Goal: Check status: Check status

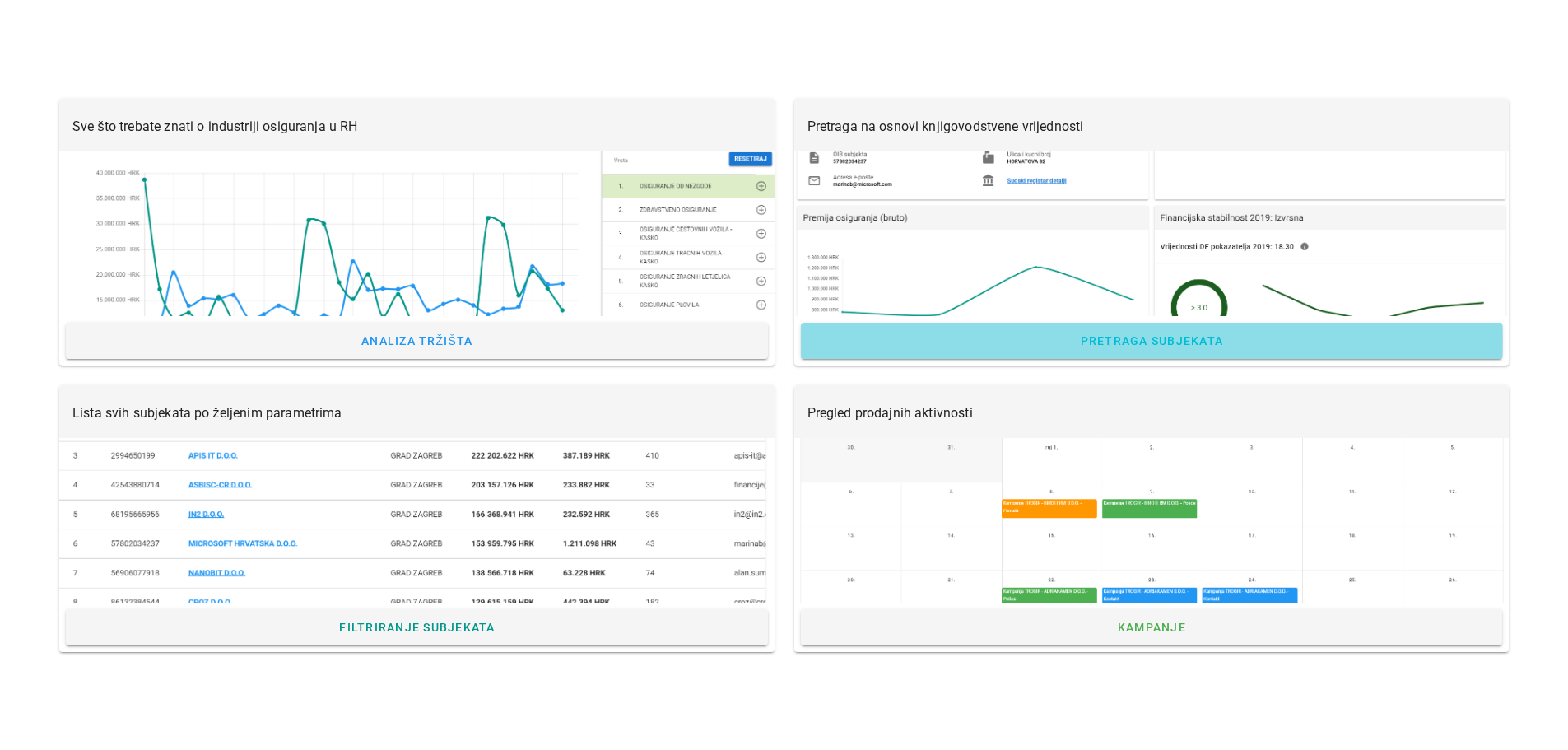
click at [1107, 340] on span "Pretraga subjekata" at bounding box center [1151, 340] width 144 height 13
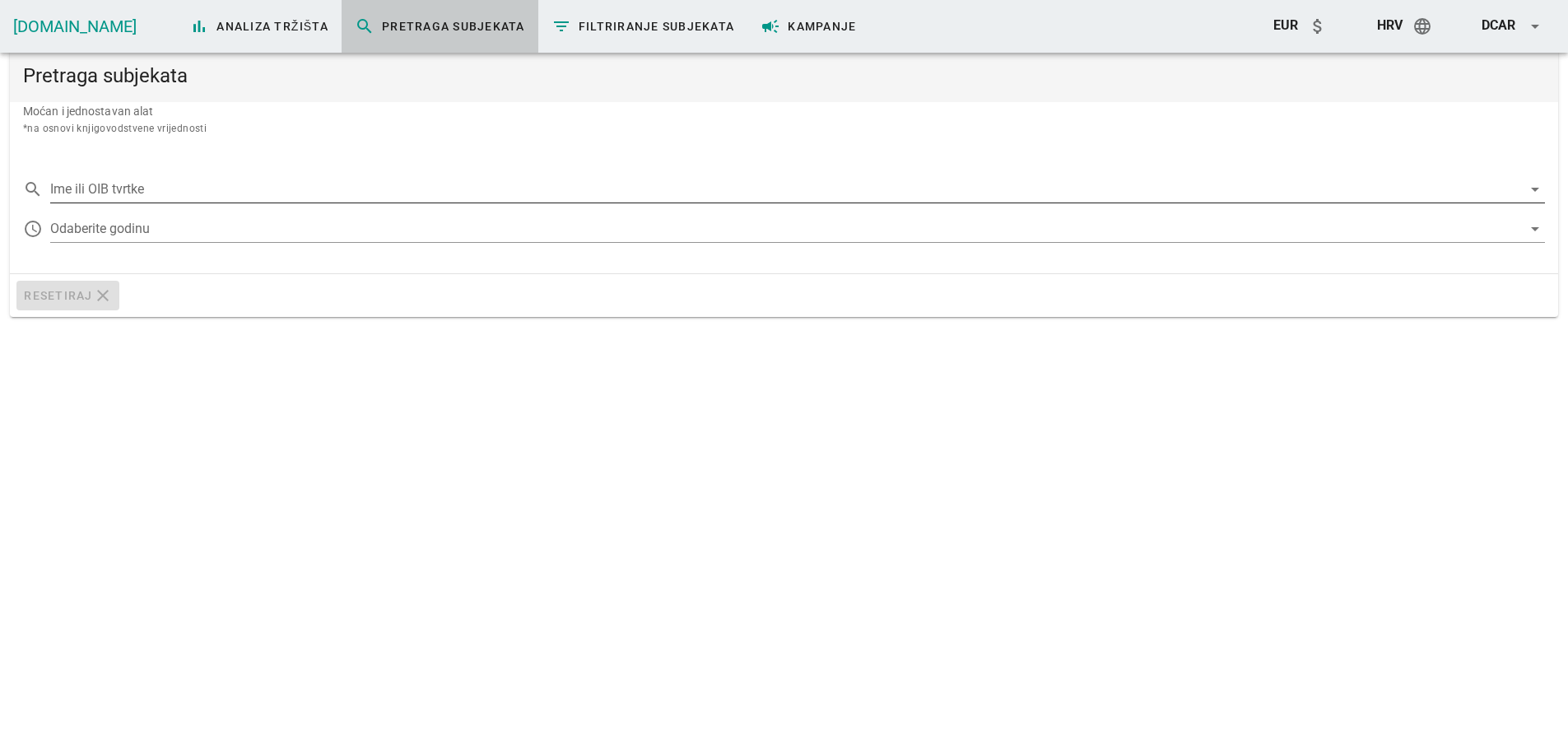
click at [230, 181] on input "Ime ili OIB tvrtke" at bounding box center [786, 190] width 1472 height 27
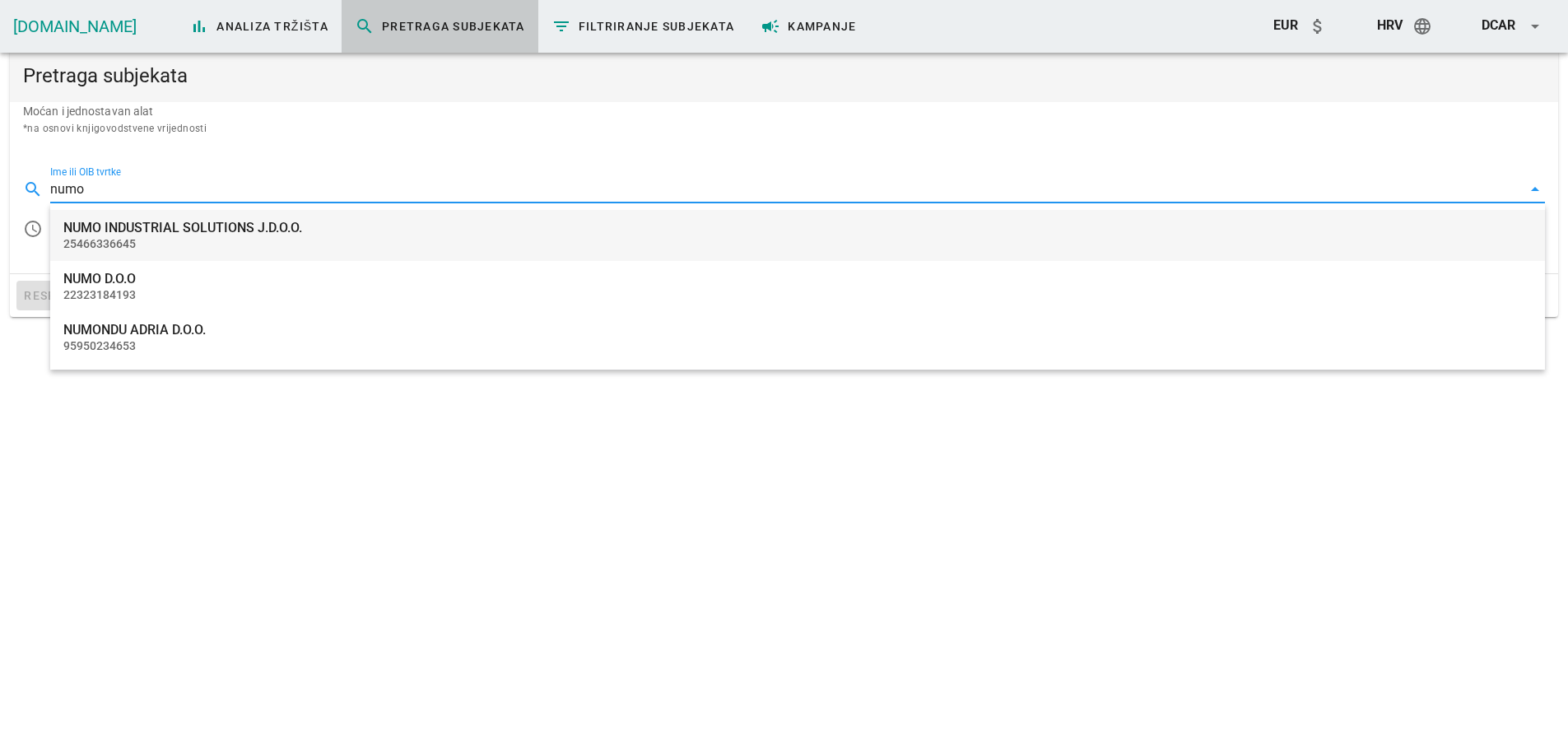
click at [229, 225] on div "NUMO INDUSTRIAL SOLUTIONS J.D.O.O." at bounding box center [798, 228] width 1469 height 16
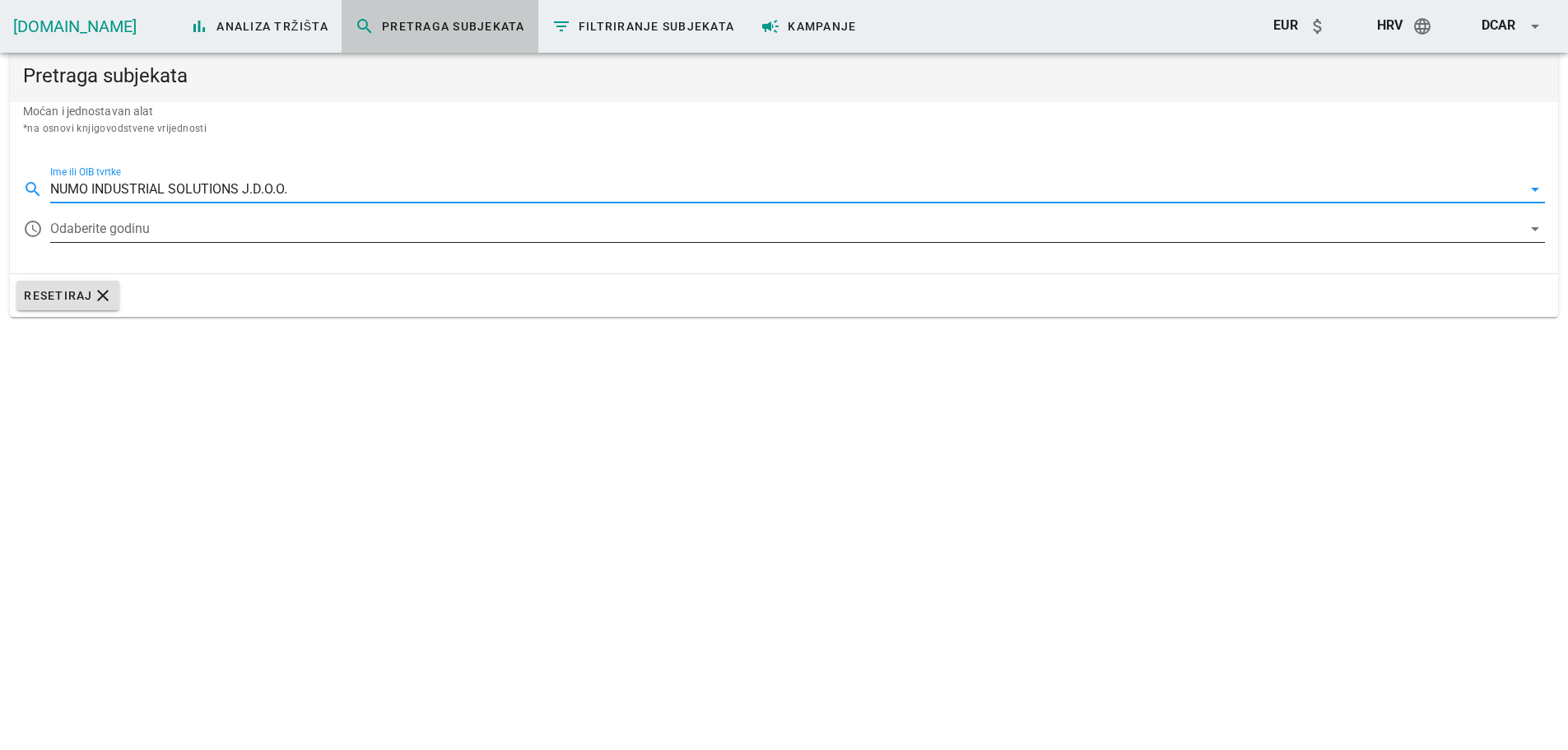
click at [207, 217] on div "access_time Odaberite godinu arrow_drop_down" at bounding box center [784, 232] width 1522 height 54
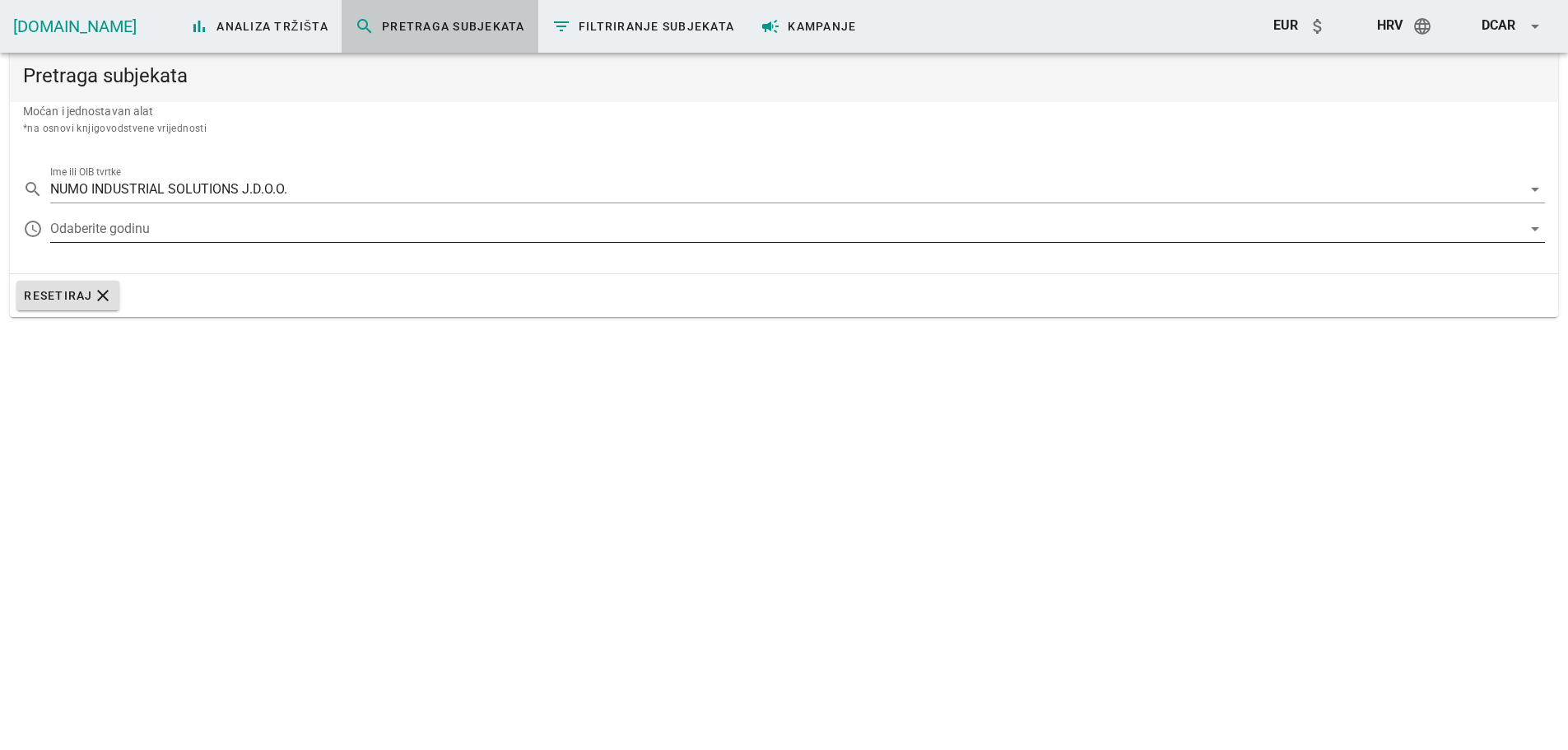
click at [206, 237] on div at bounding box center [786, 229] width 1472 height 27
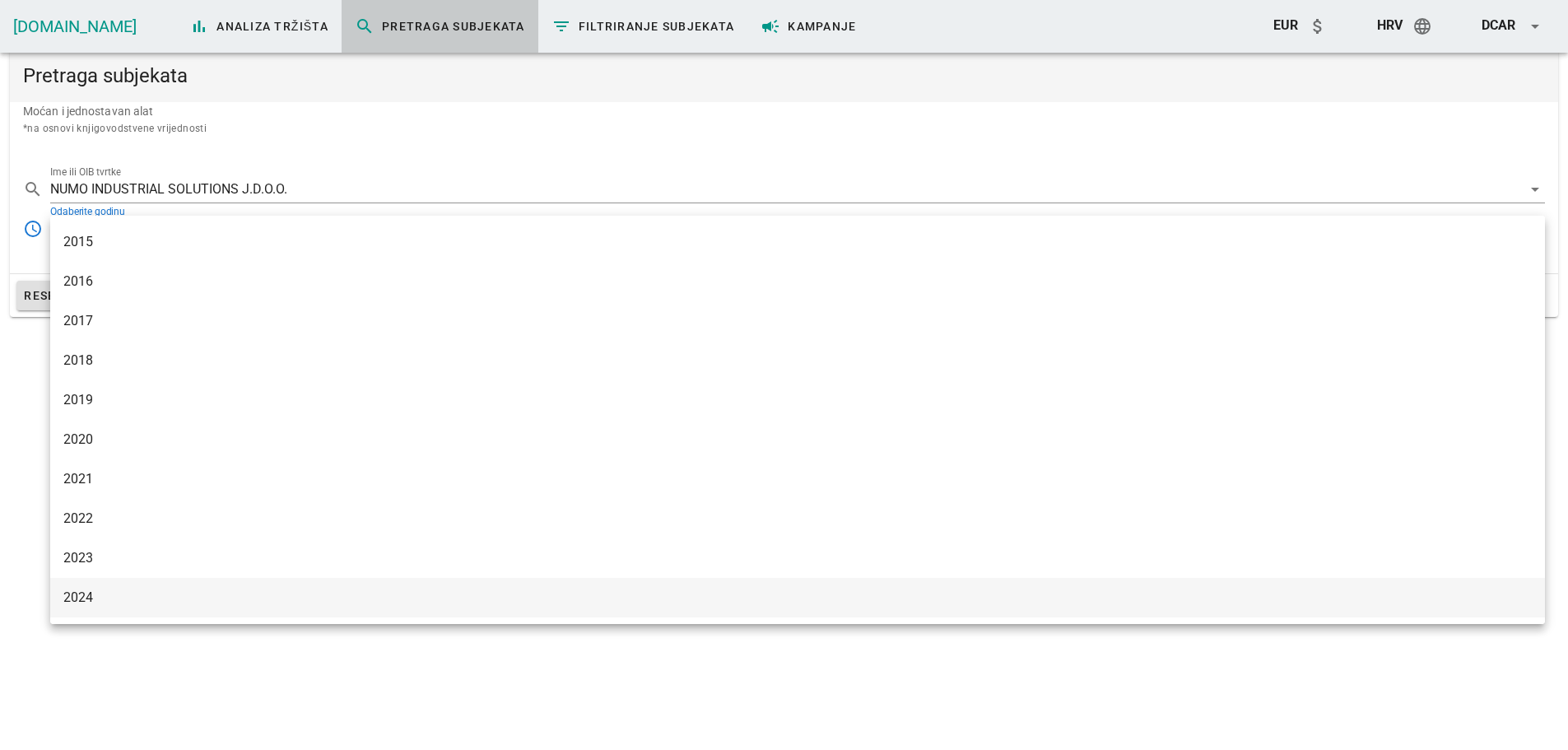
click at [137, 597] on div "2024" at bounding box center [798, 598] width 1469 height 16
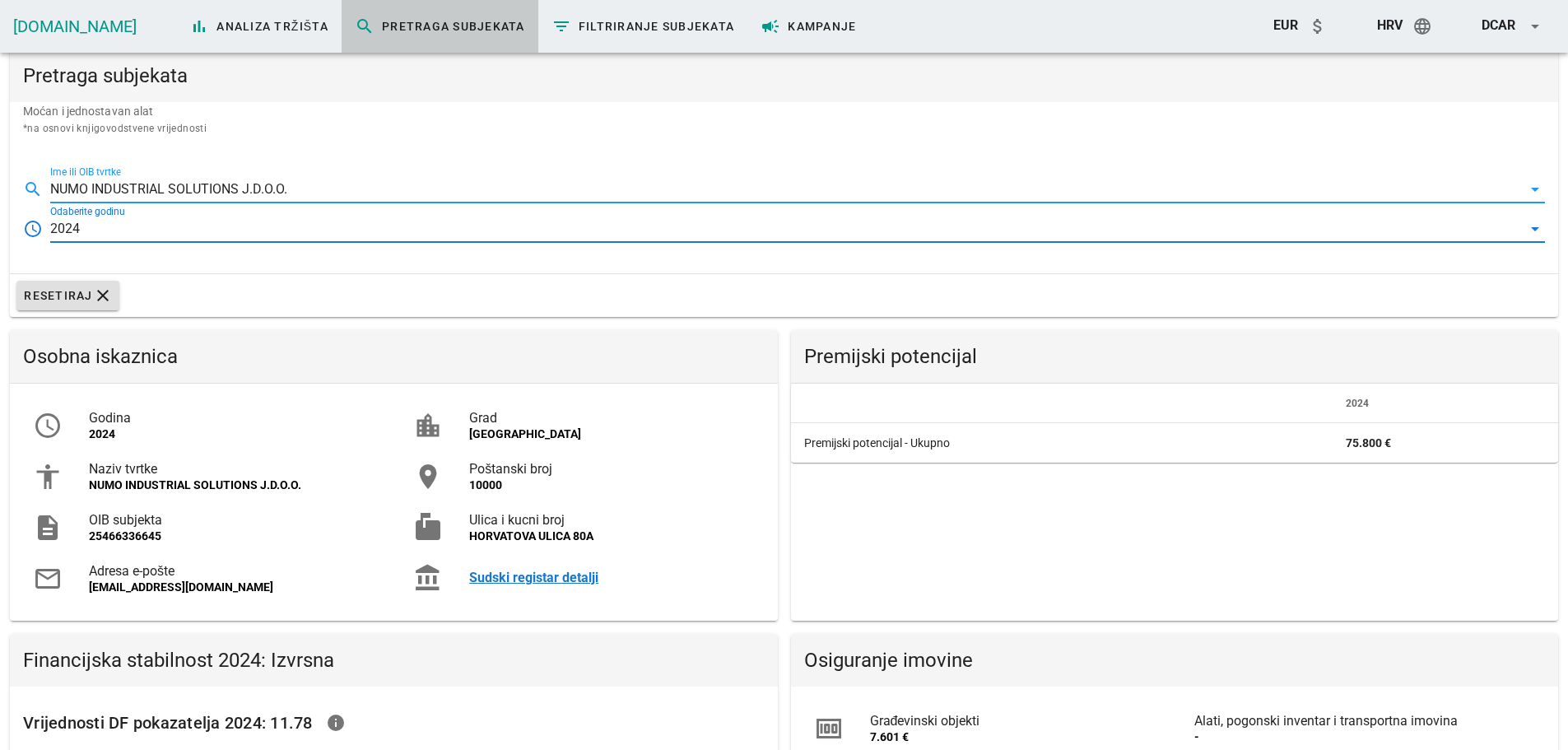
click at [260, 190] on input "NUMO INDUSTRIAL SOLUTIONS J.D.O.O." at bounding box center [786, 190] width 1472 height 27
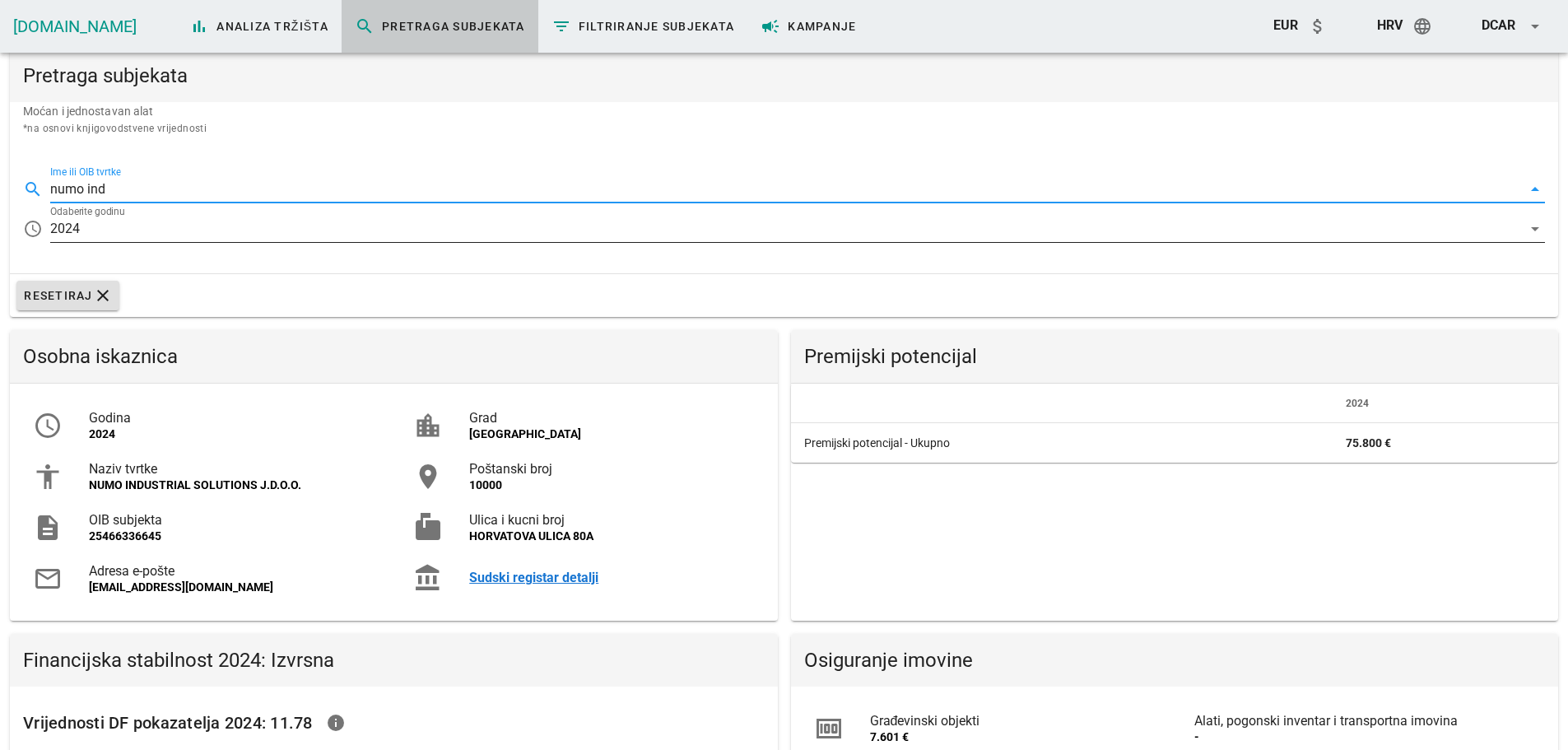
click at [233, 224] on div "2024" at bounding box center [786, 229] width 1472 height 27
type input "NUMO INDUSTRIAL SOLUTIONS J.D.O.O."
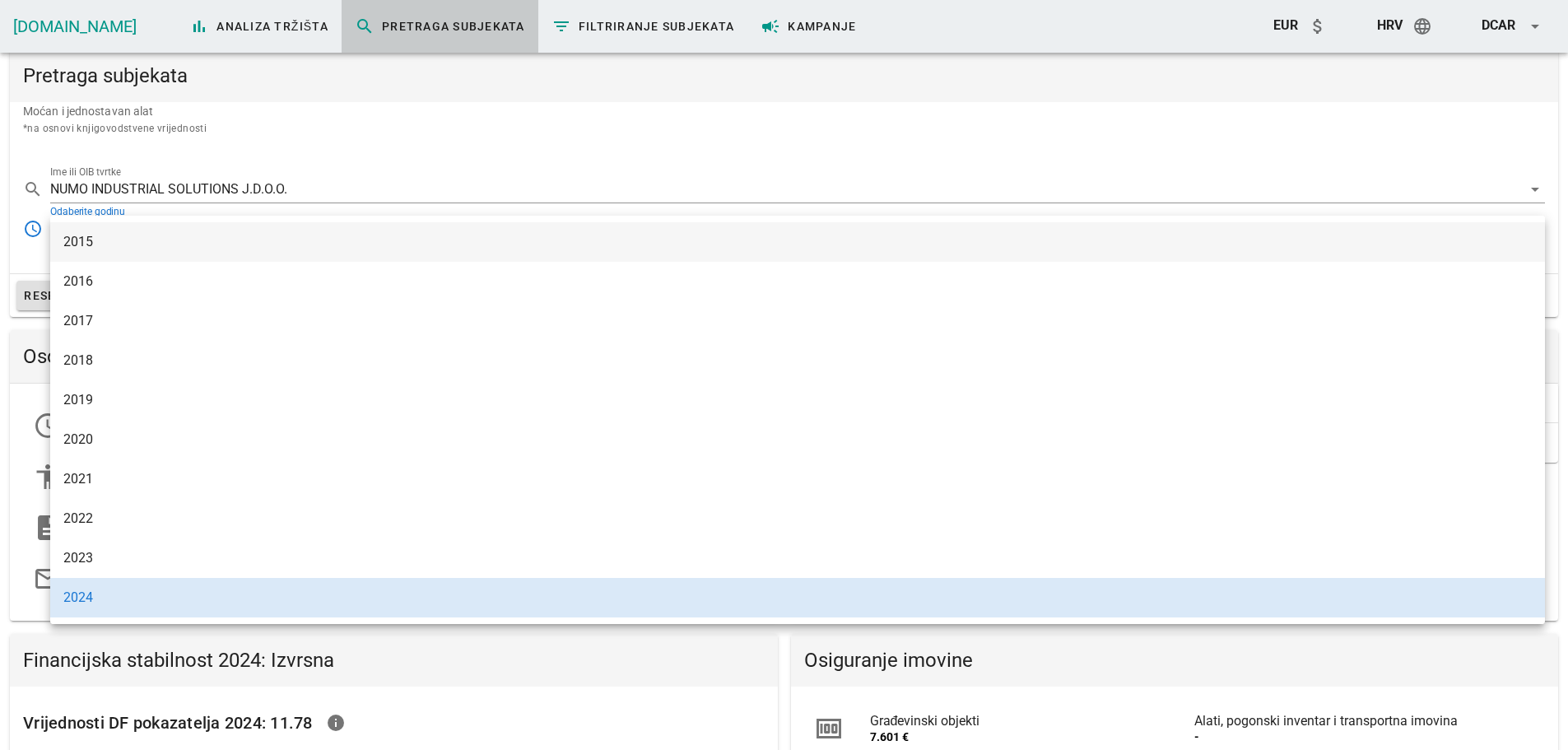
click at [285, 251] on div "2015" at bounding box center [798, 242] width 1469 height 35
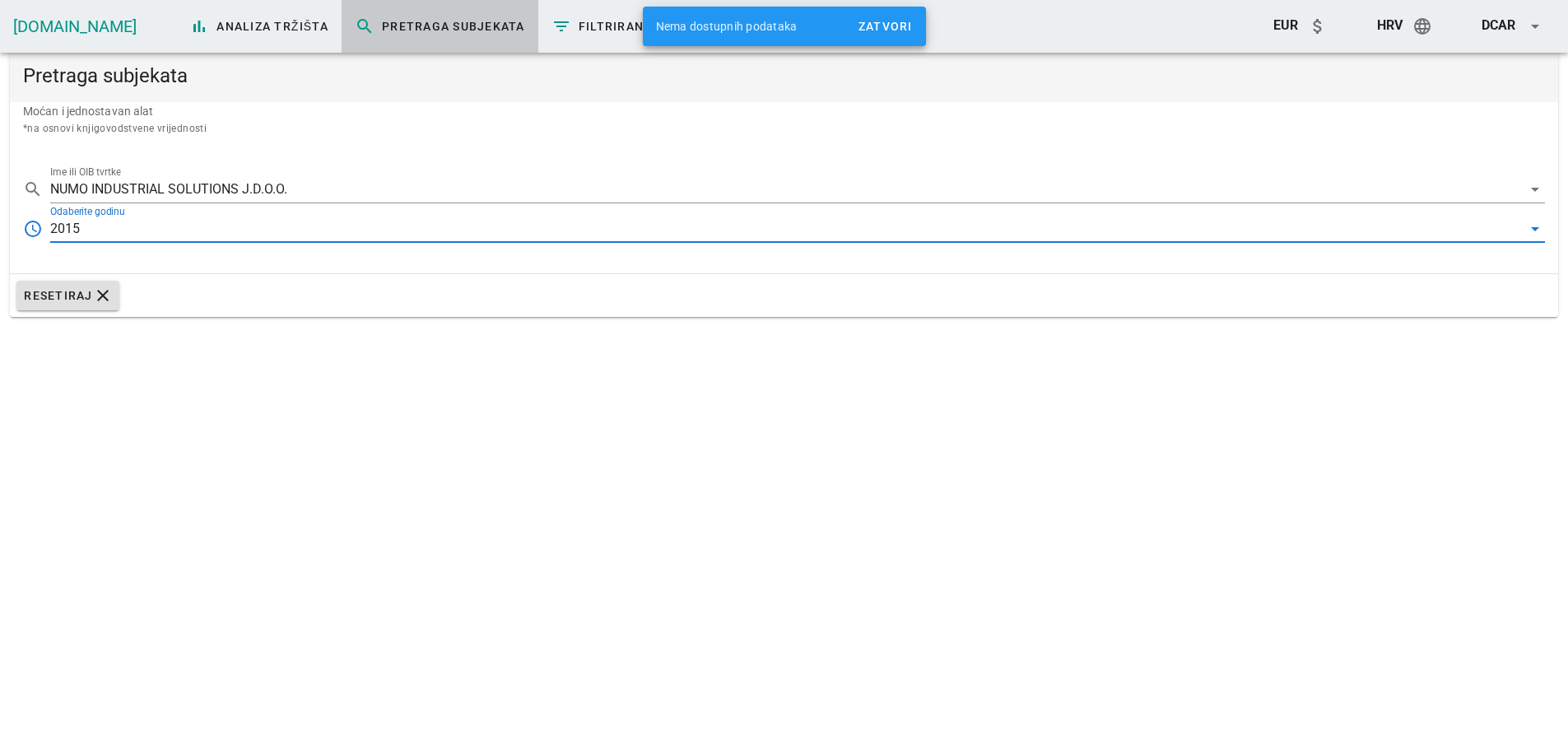
click at [276, 229] on div "2015" at bounding box center [786, 229] width 1472 height 27
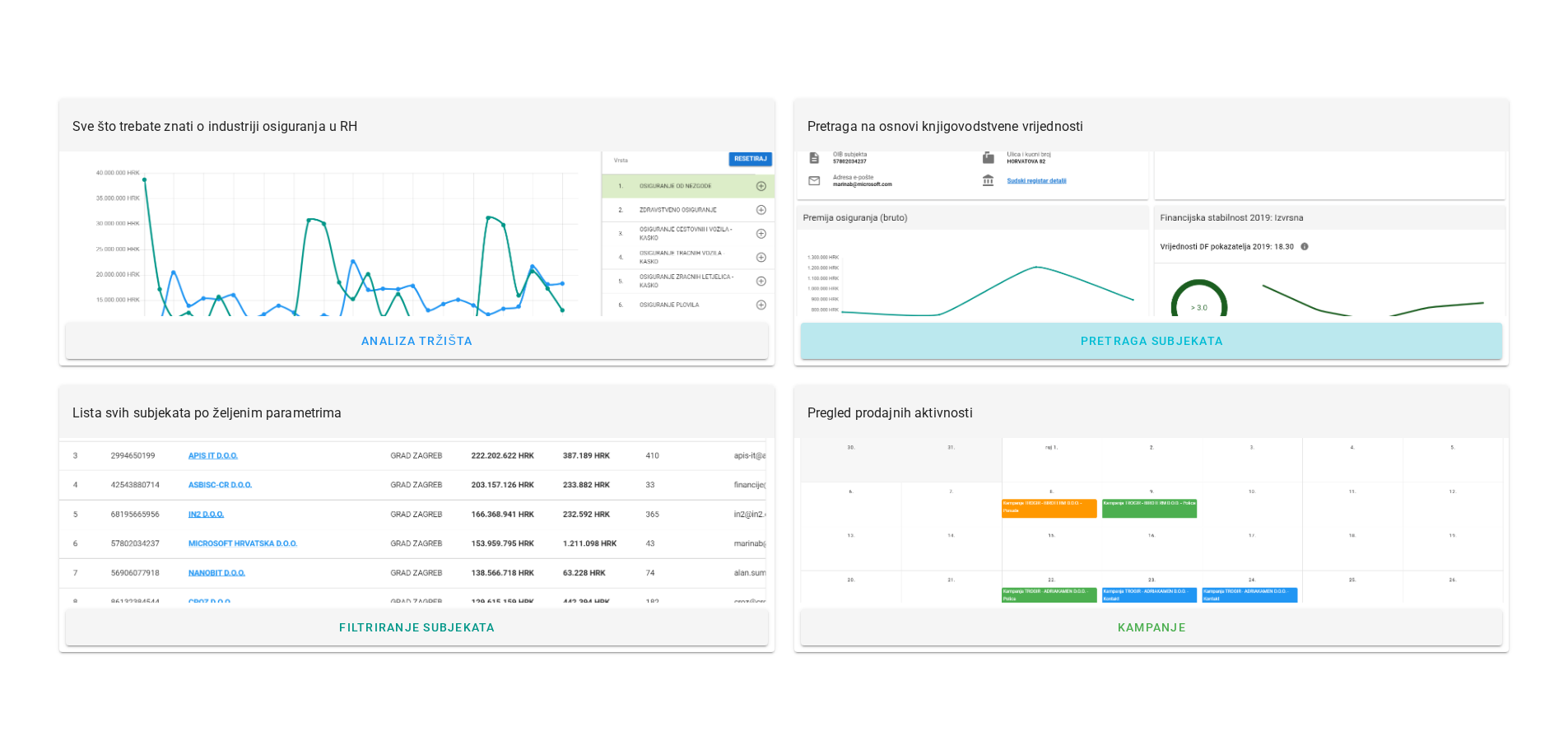
click at [1185, 341] on span "Pretraga subjekata" at bounding box center [1151, 340] width 144 height 13
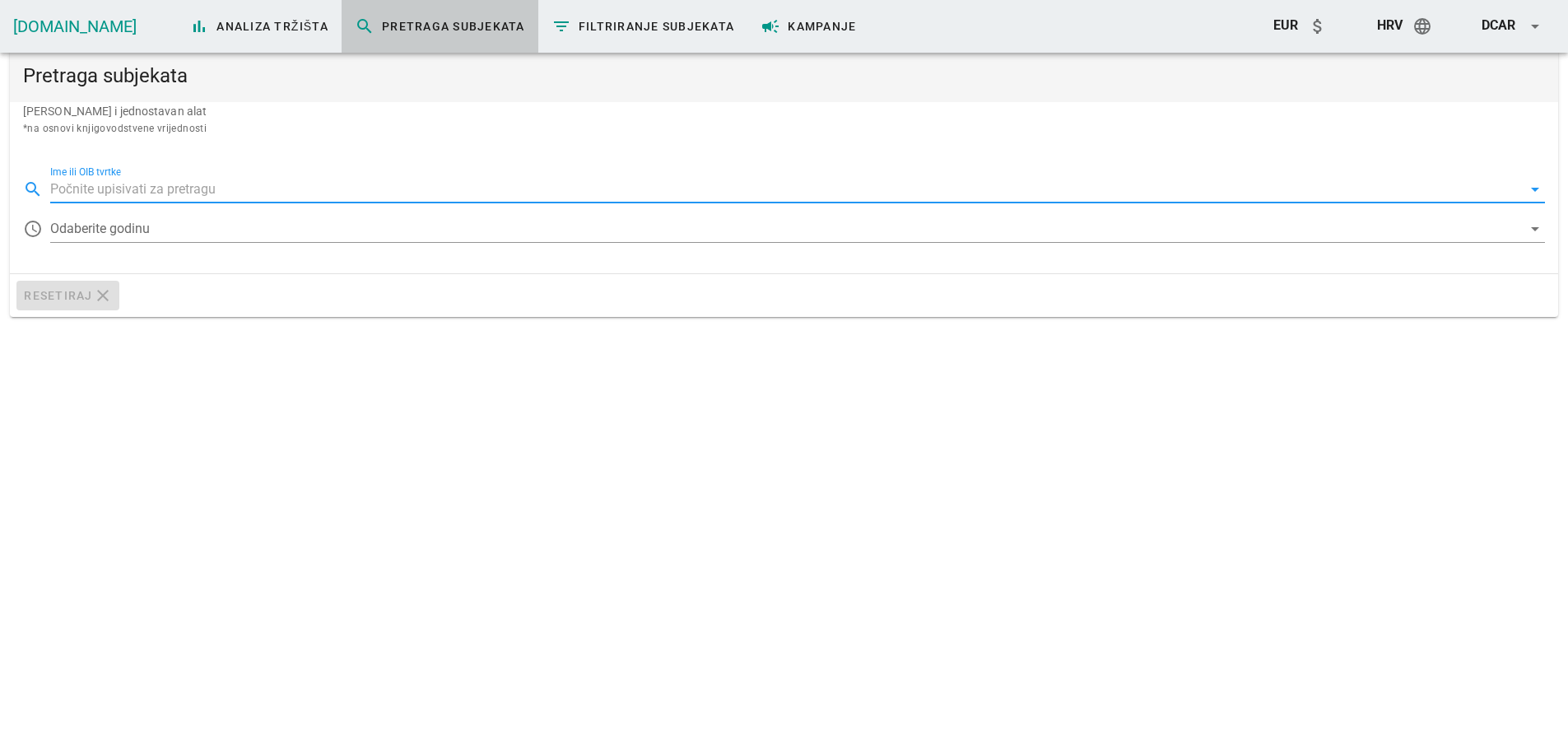
click at [382, 190] on input "Ime ili OIB tvrtke" at bounding box center [786, 190] width 1472 height 27
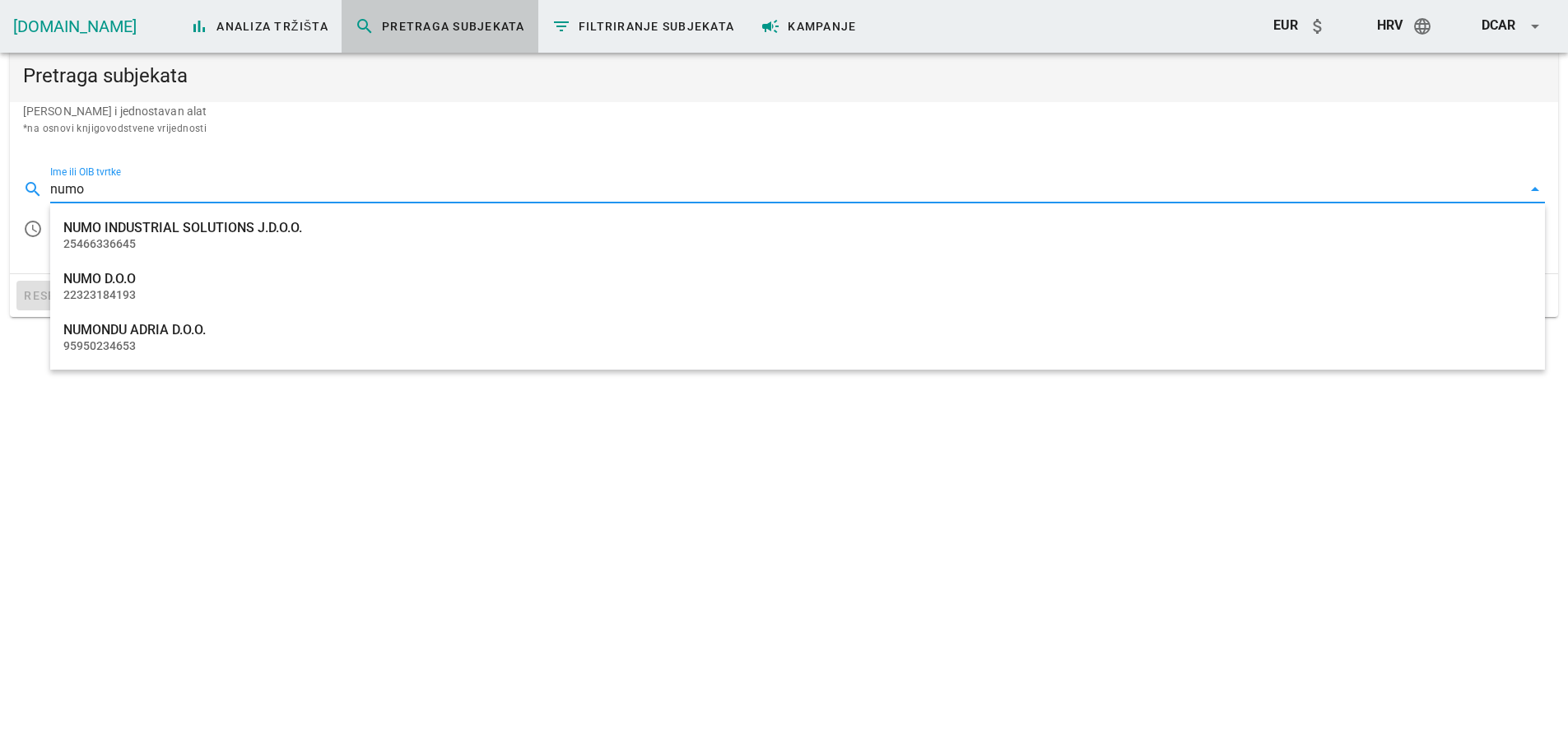
click at [353, 223] on div "NUMO INDUSTRIAL SOLUTIONS J.D.O.O." at bounding box center [798, 228] width 1469 height 16
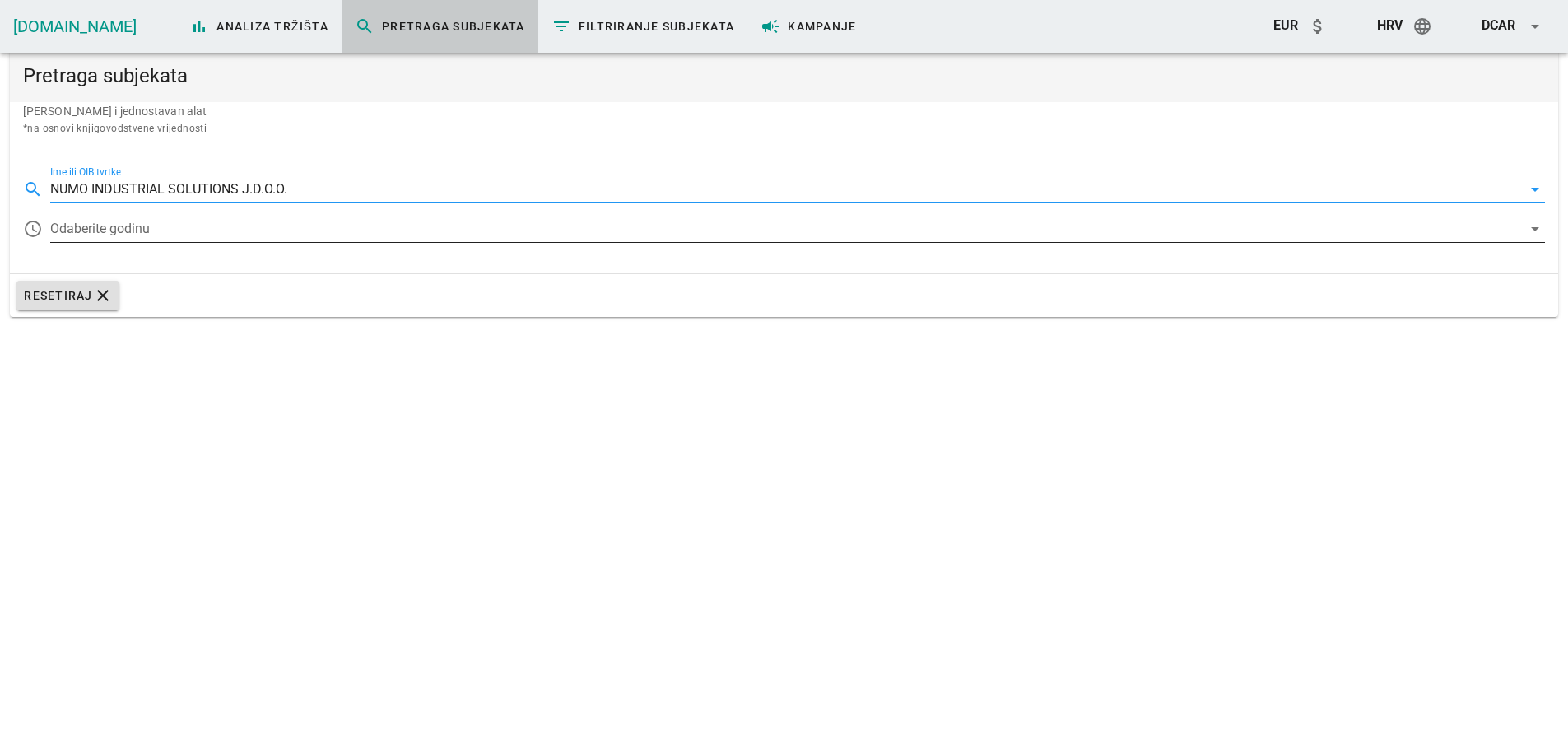
click at [225, 230] on div at bounding box center [786, 229] width 1472 height 27
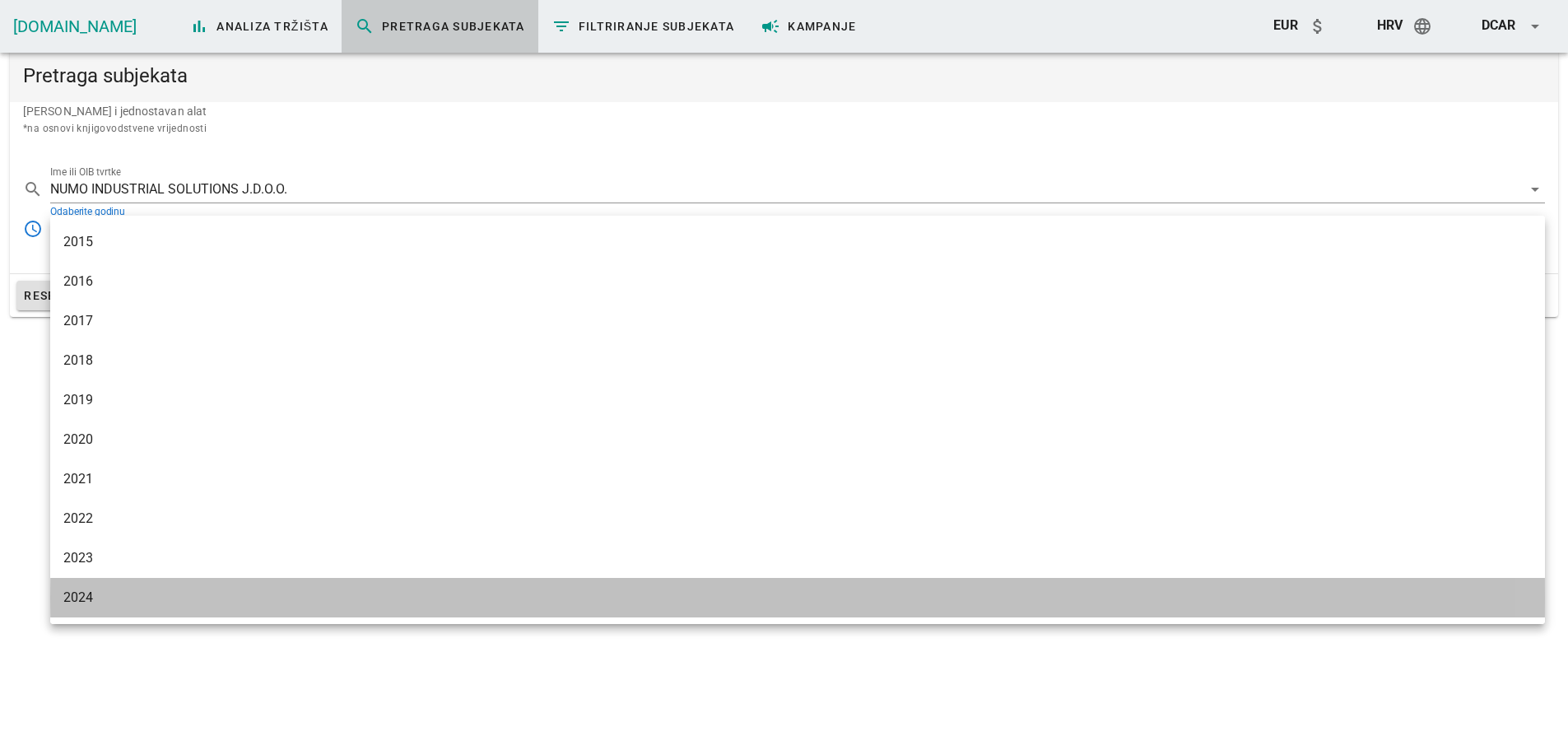
click at [77, 596] on div "2024" at bounding box center [798, 598] width 1469 height 16
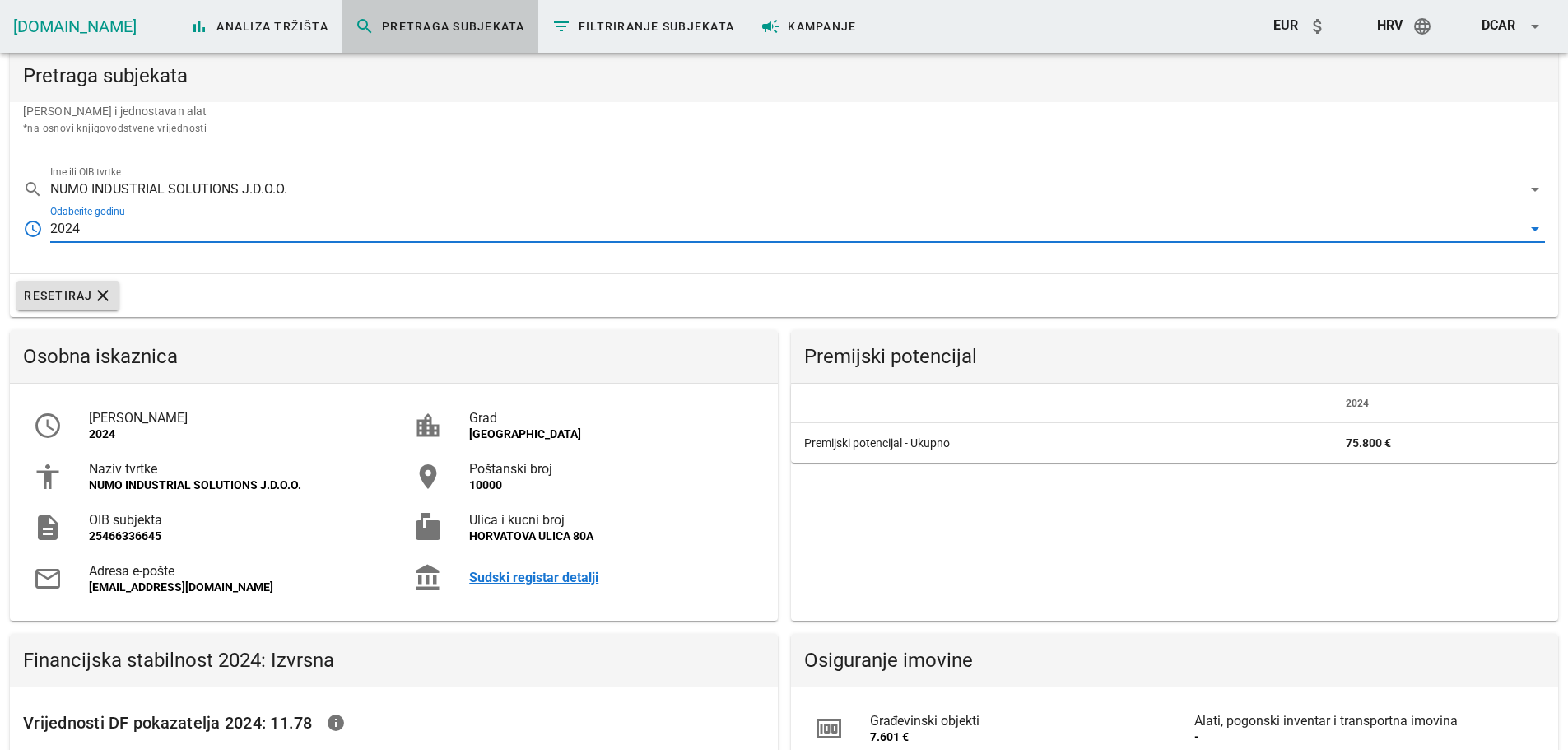
click at [294, 181] on input "NUMO INDUSTRIAL SOLUTIONS J.D.O.O." at bounding box center [786, 190] width 1472 height 27
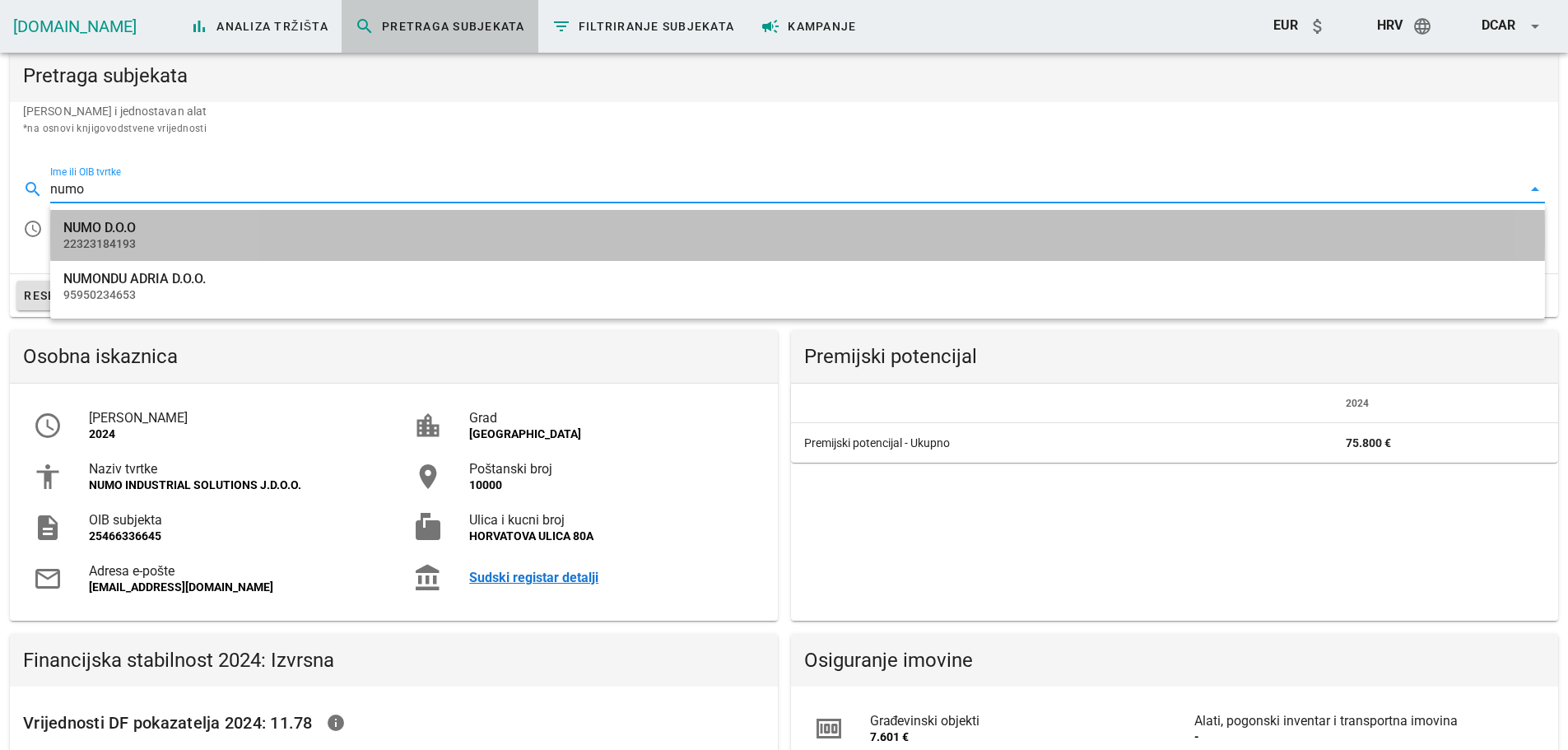
click at [141, 224] on div "NUMO D.O.O" at bounding box center [798, 228] width 1469 height 16
type input "NUMO D.O.O"
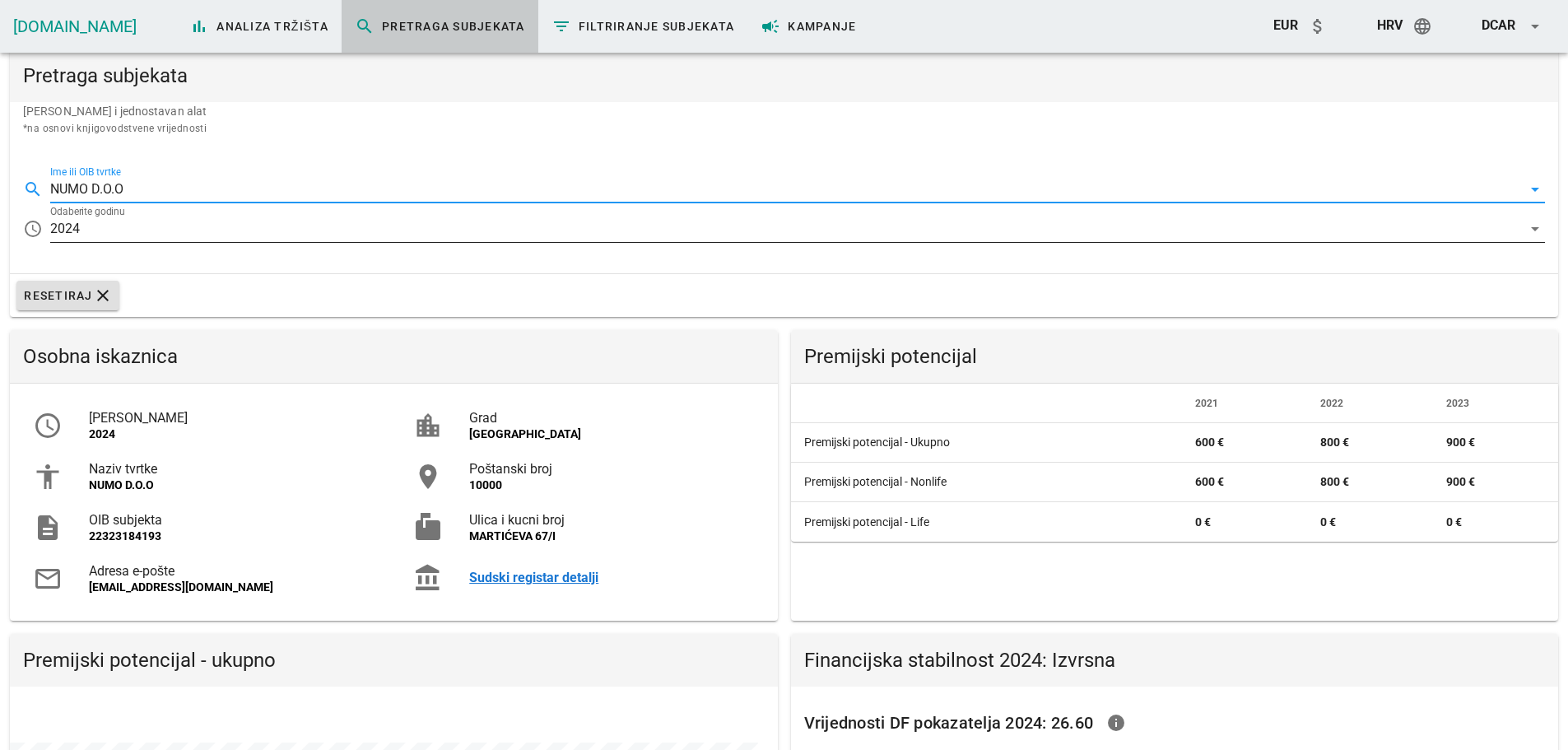
click at [1535, 230] on icon "arrow_drop_down" at bounding box center [1535, 229] width 20 height 20
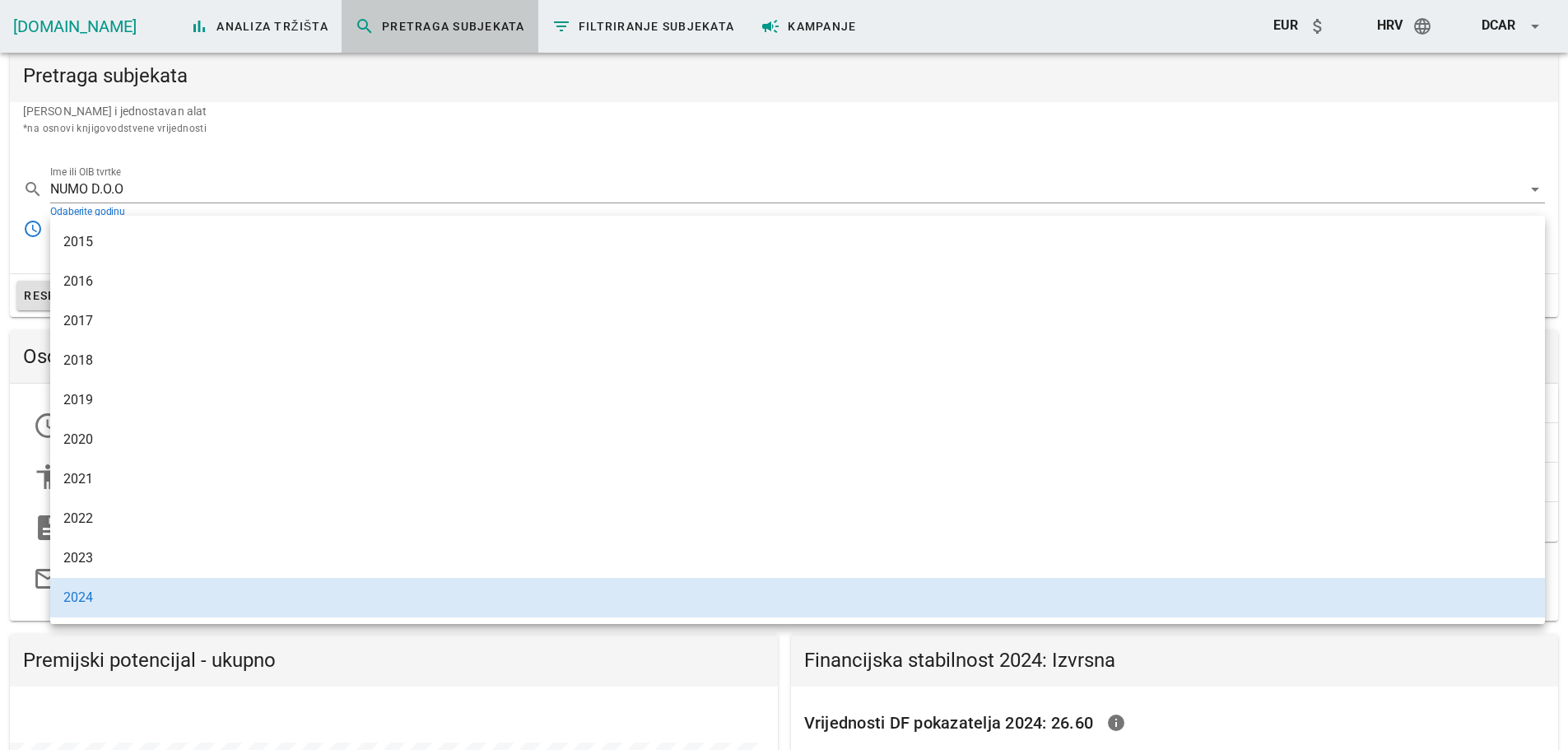
click at [252, 616] on div "2024" at bounding box center [798, 598] width 1495 height 40
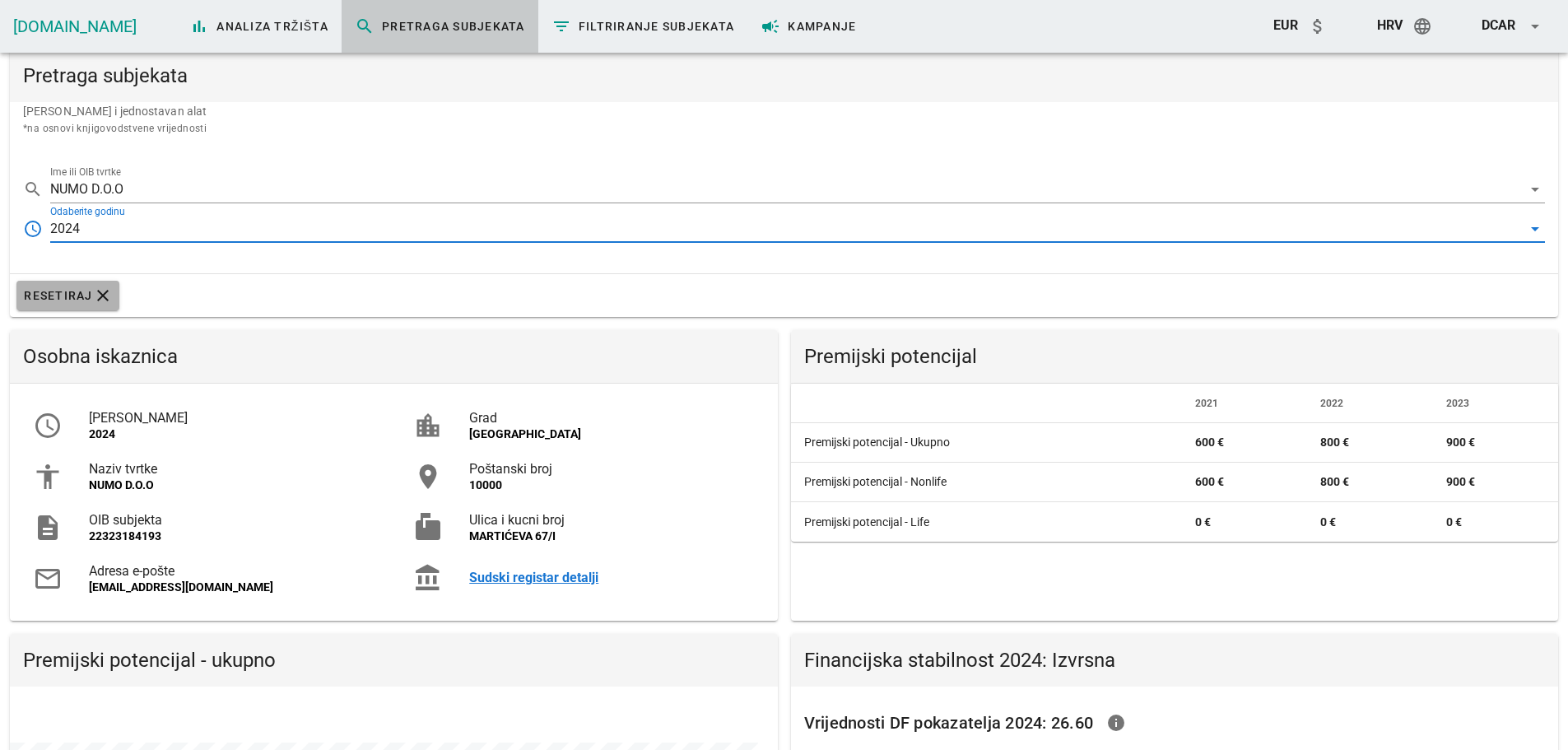
click at [102, 304] on icon "clear" at bounding box center [103, 295] width 20 height 20
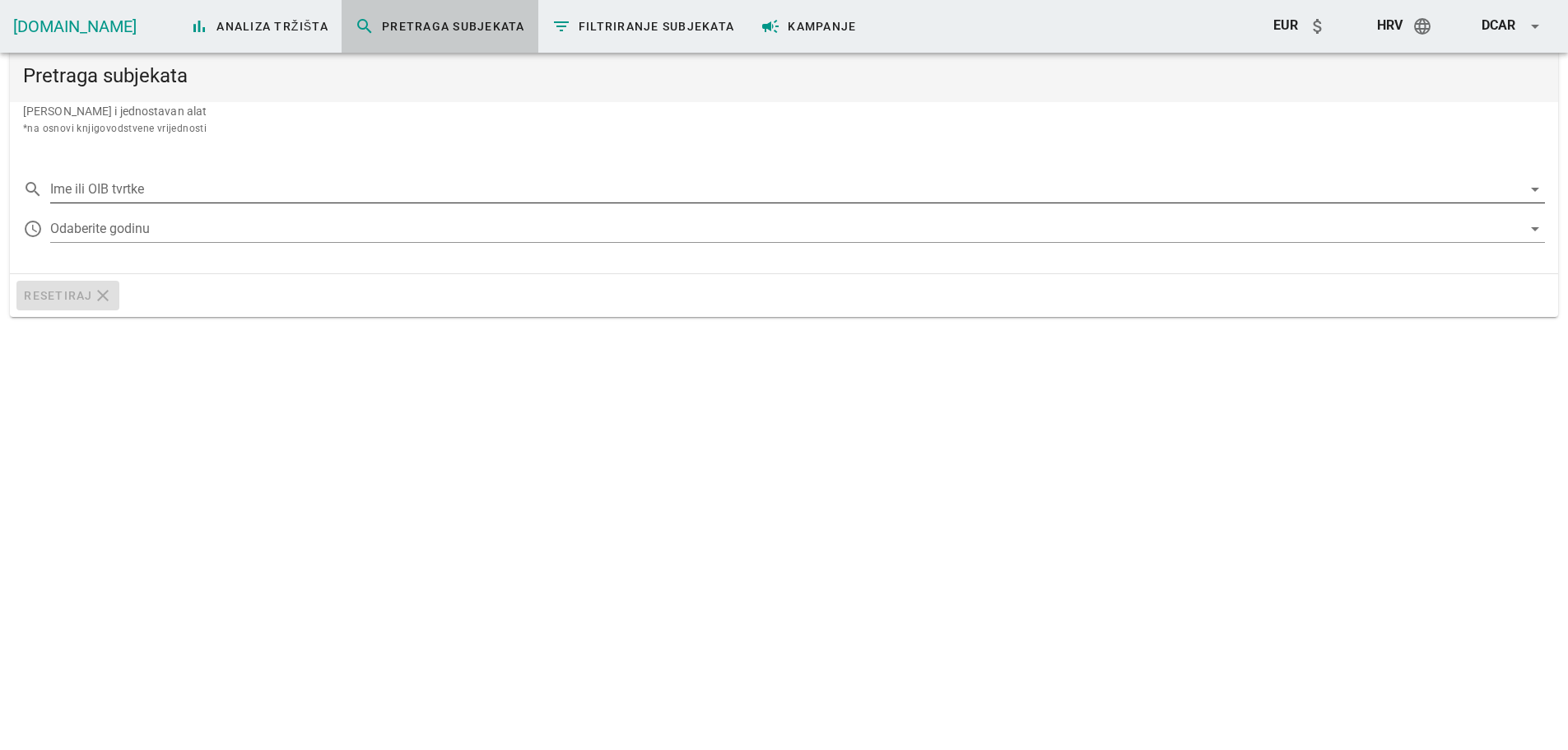
click at [117, 192] on input "Ime ili OIB tvrtke" at bounding box center [786, 190] width 1472 height 27
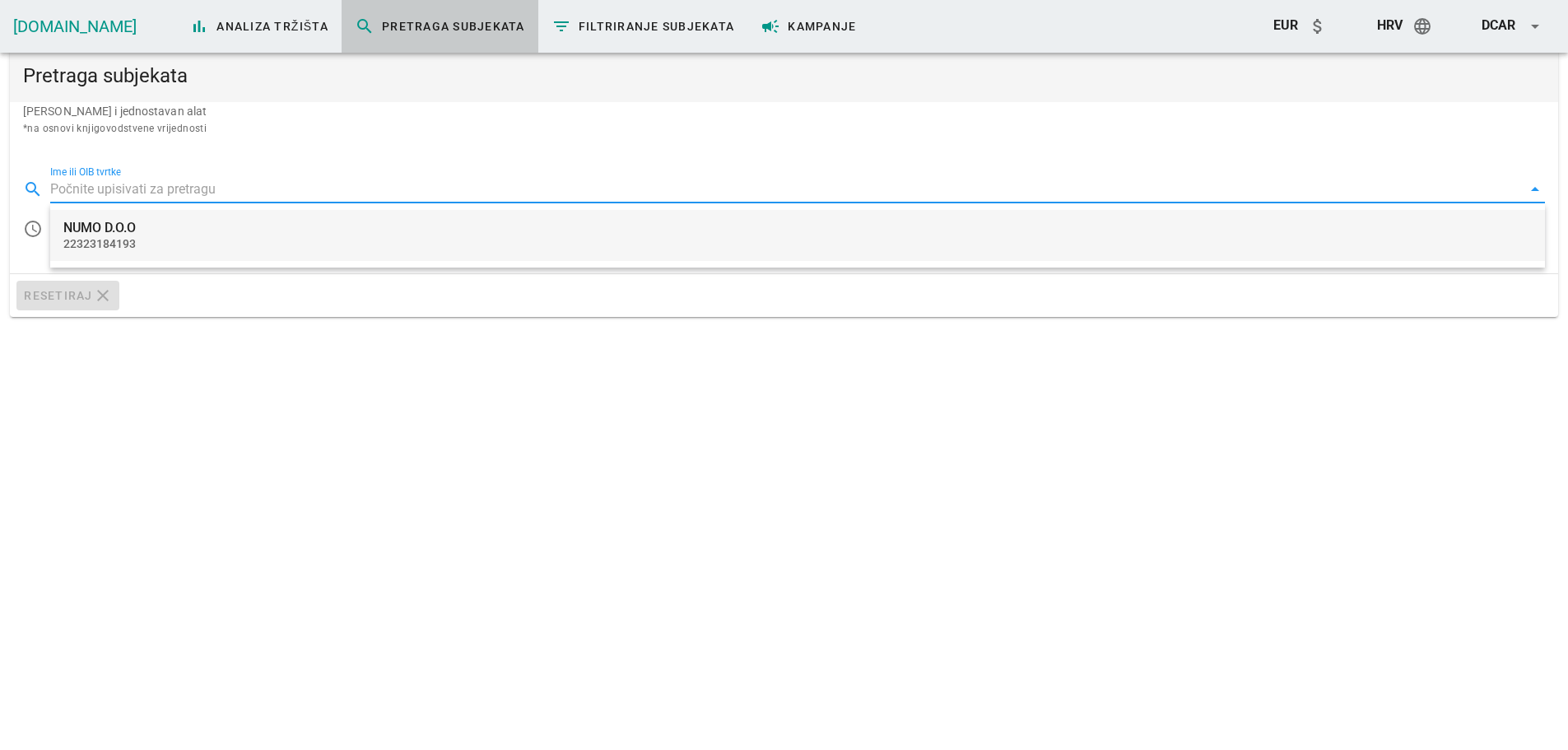
click at [132, 237] on div "NUMO D.O.O 22323184193" at bounding box center [798, 236] width 1469 height 51
type input "NUMO D.O.O"
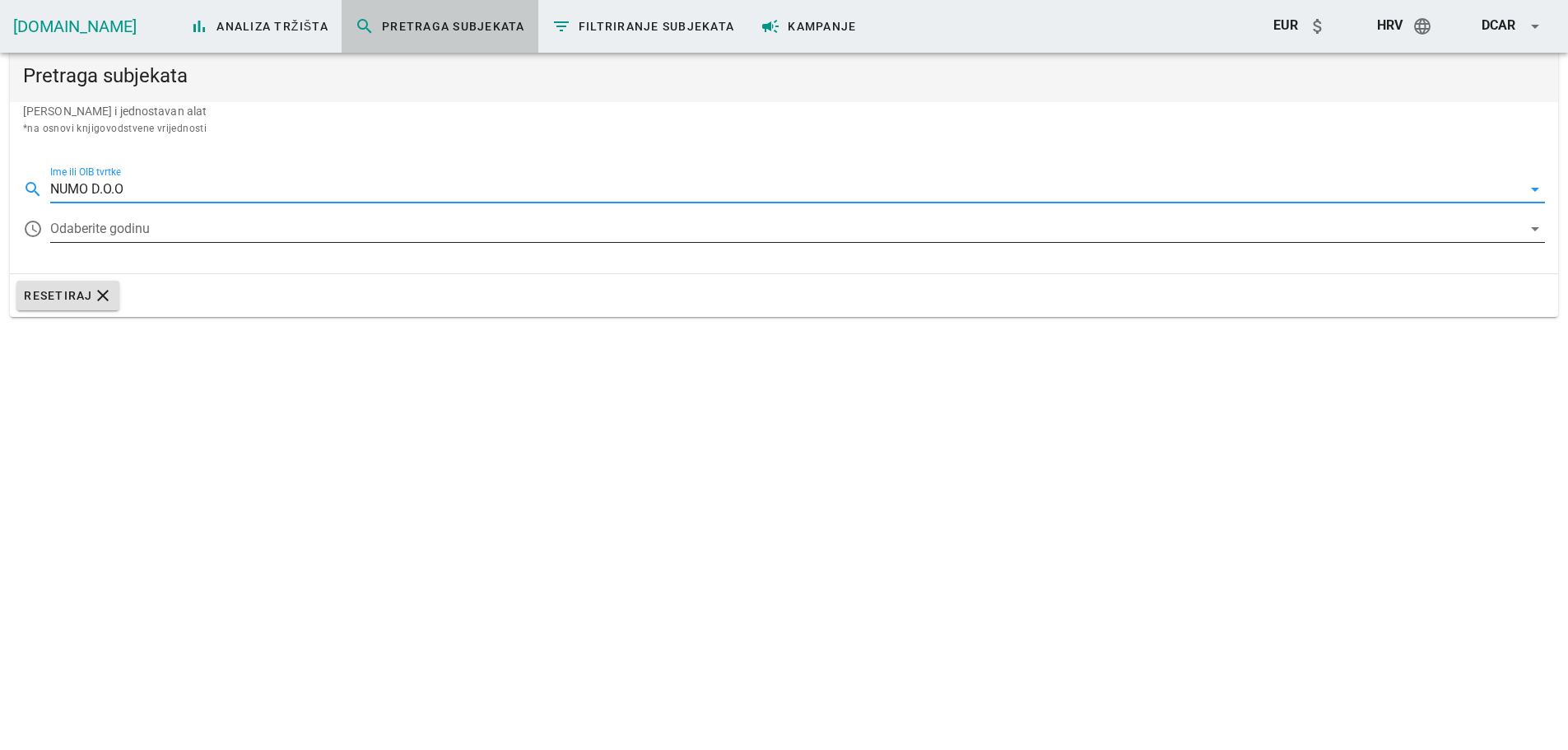
click at [185, 227] on div at bounding box center [786, 229] width 1472 height 27
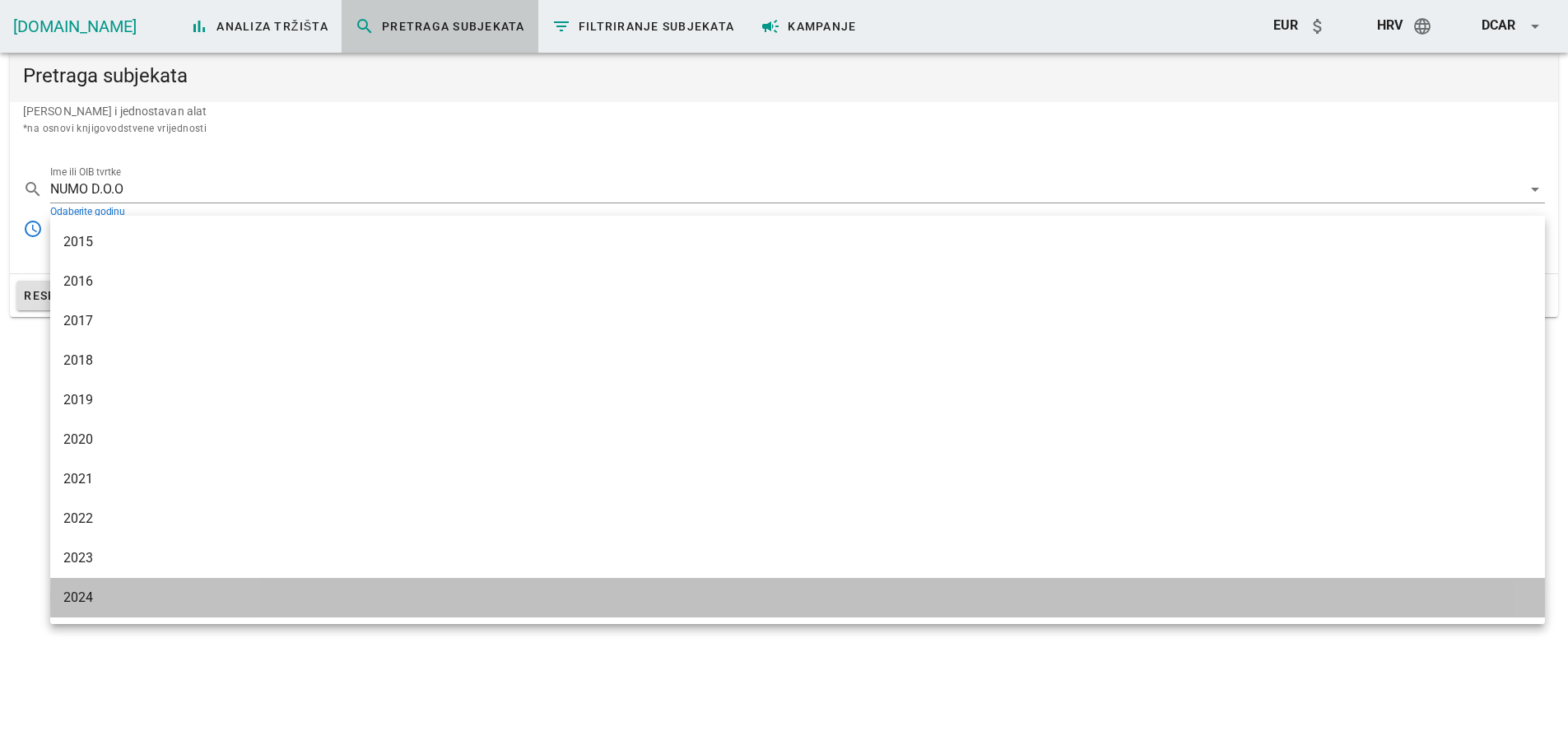
click at [105, 596] on div "2024" at bounding box center [798, 598] width 1469 height 16
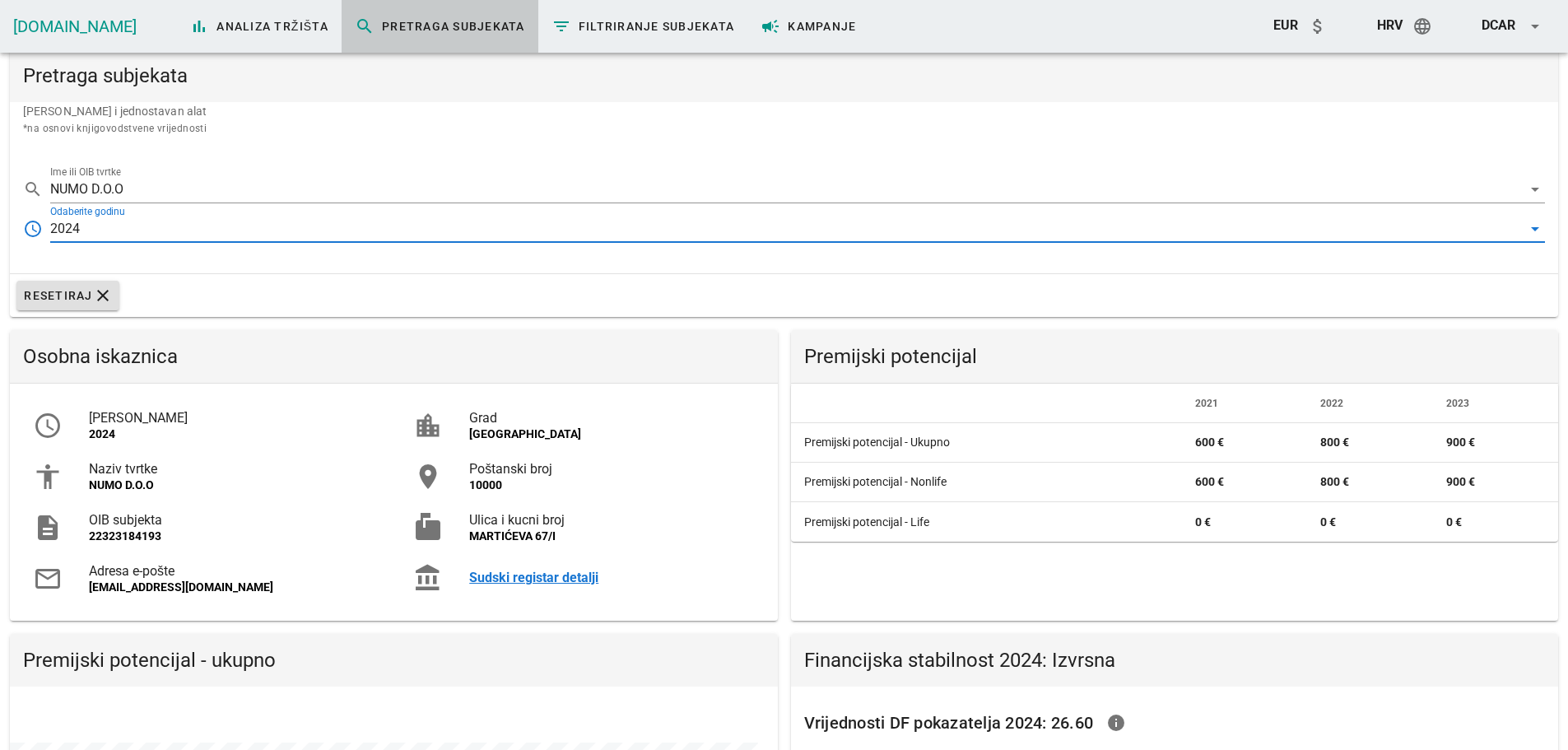
scroll to position [318, 768]
